Goal: Task Accomplishment & Management: Use online tool/utility

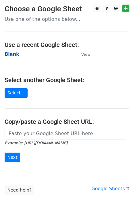
click at [9, 53] on strong "Blank" at bounding box center [12, 54] width 14 height 6
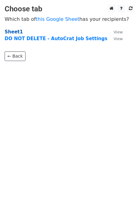
click at [8, 31] on strong "Sheet1" at bounding box center [14, 32] width 18 height 6
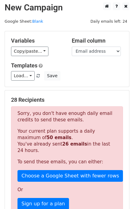
scroll to position [1, 0]
